Goal: Information Seeking & Learning: Learn about a topic

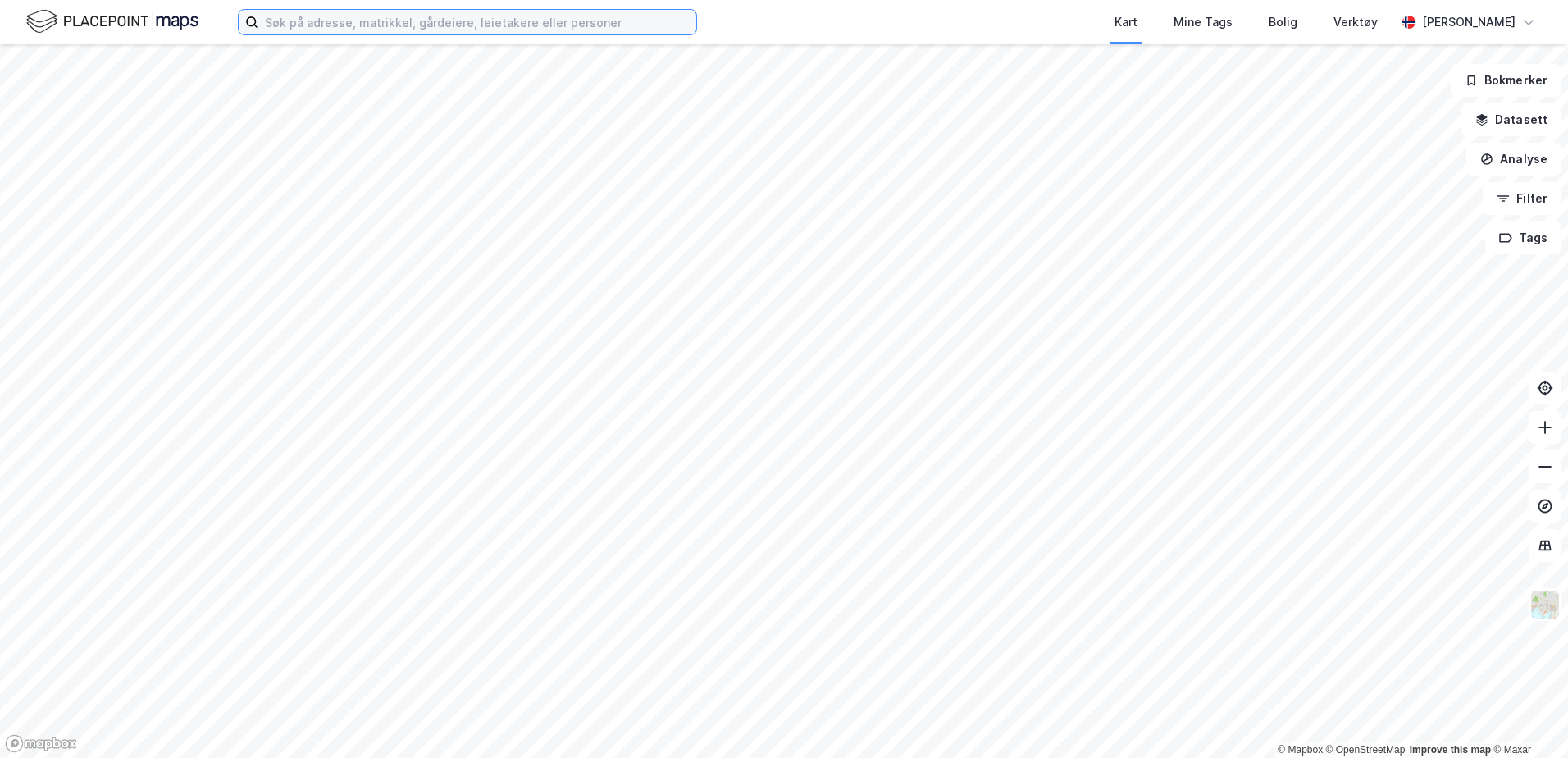
click at [340, 28] on input at bounding box center [477, 22] width 438 height 25
type input "88/477 [GEOGRAPHIC_DATA]"
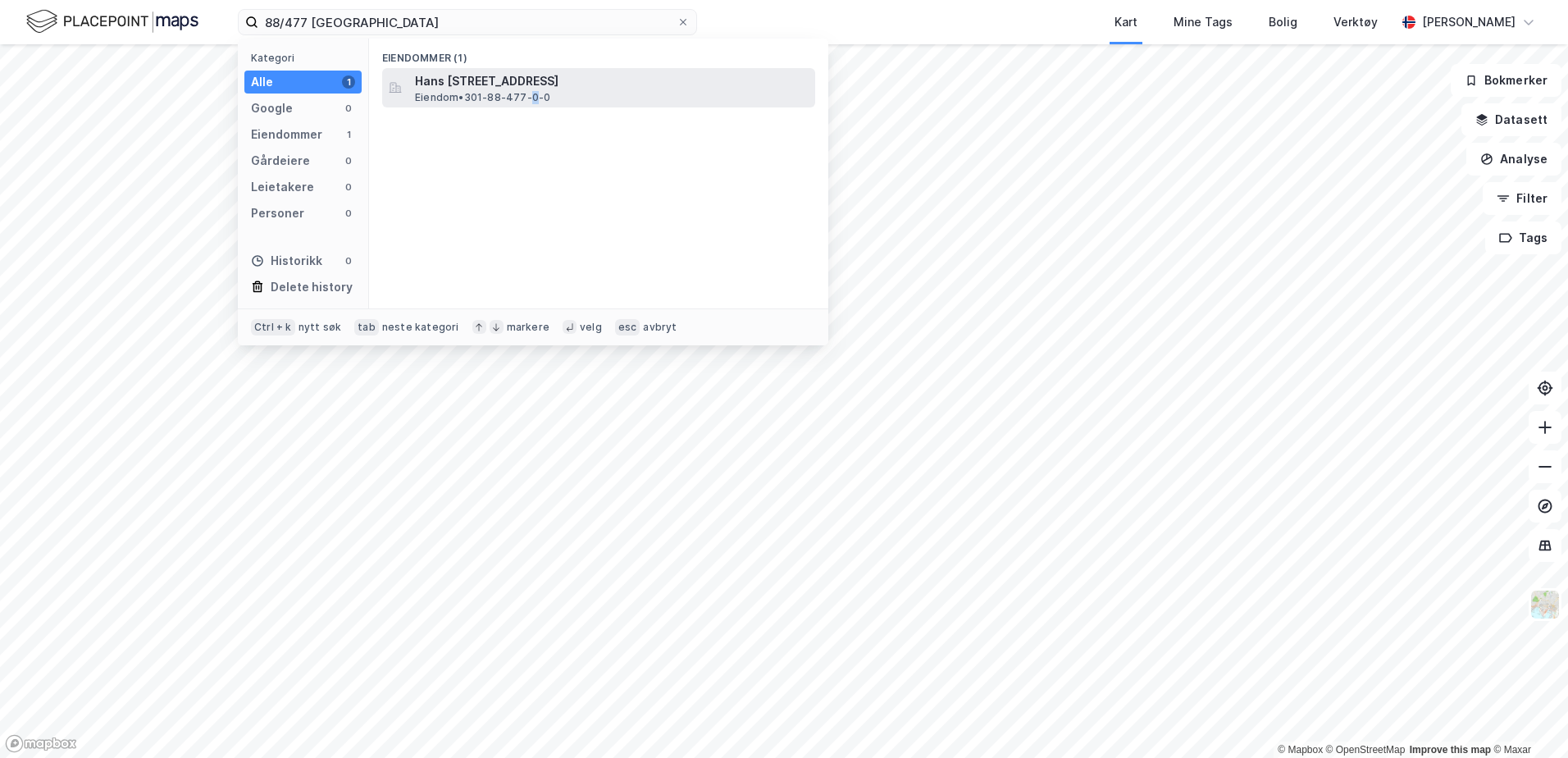
click at [537, 103] on span "Eiendom • 301-88-477-0-0" at bounding box center [482, 97] width 135 height 13
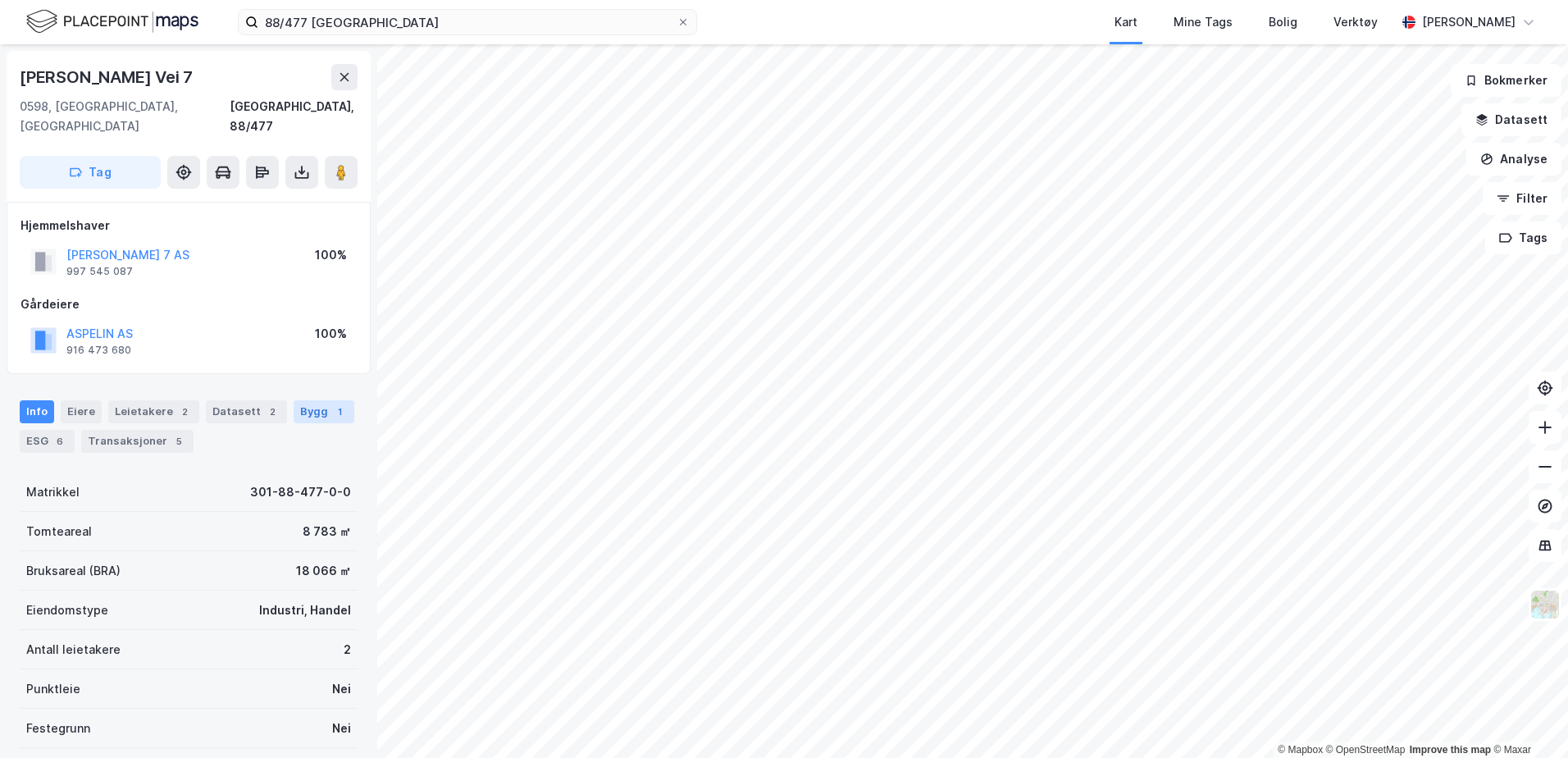
click at [298, 400] on div "Bygg 1" at bounding box center [323, 411] width 60 height 23
